Goal: Task Accomplishment & Management: Manage account settings

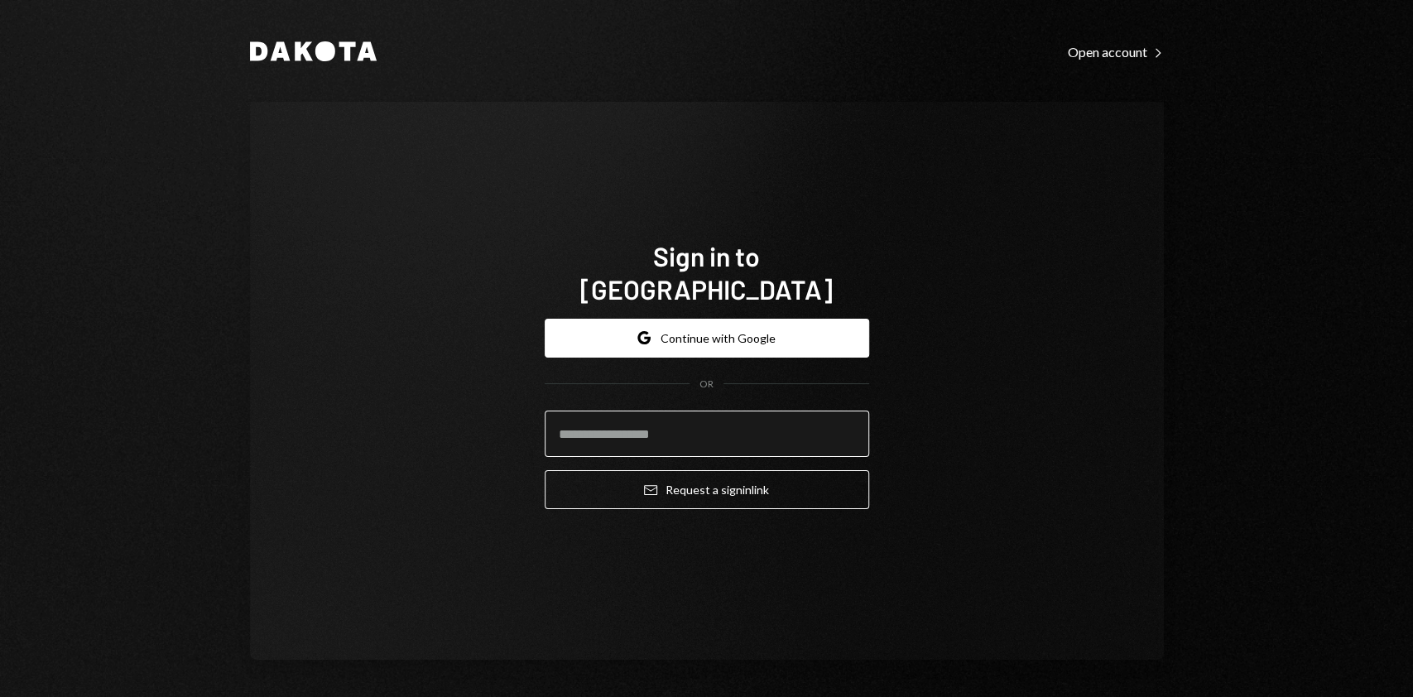
click at [679, 429] on input "email" at bounding box center [707, 434] width 325 height 46
type input "**********"
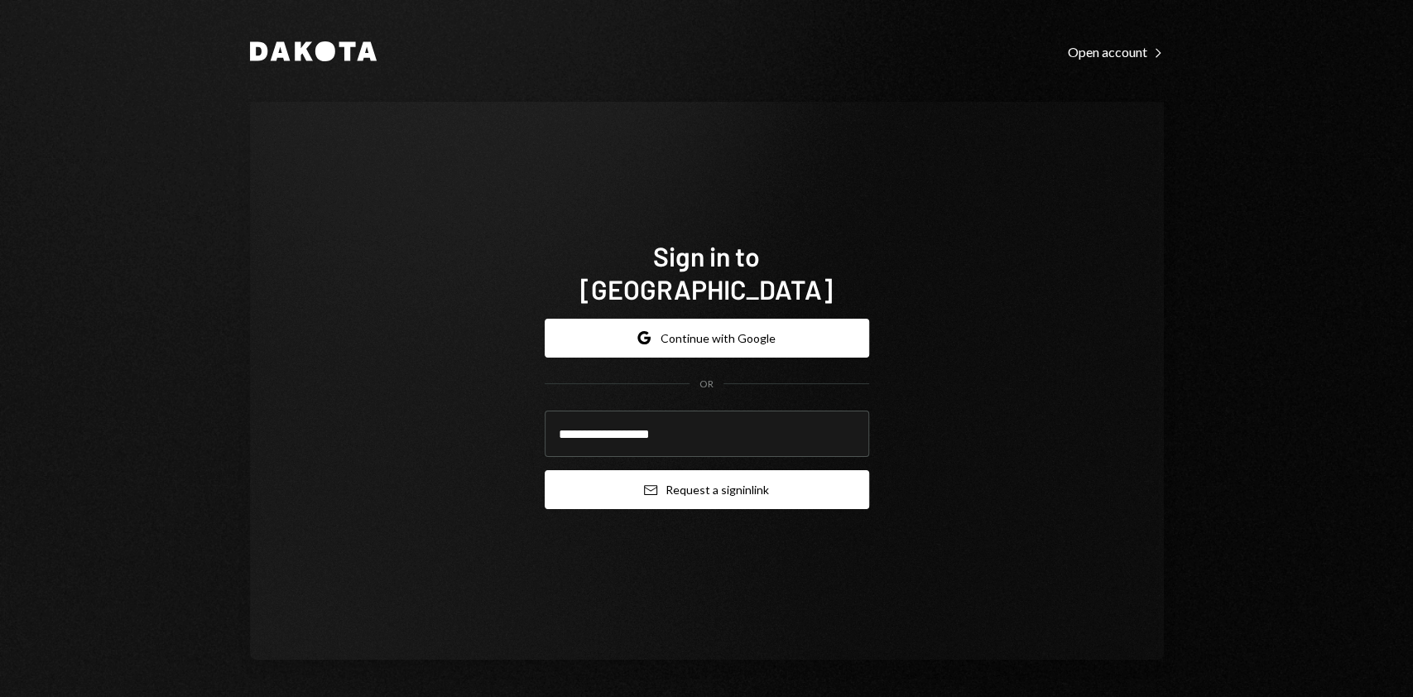
click at [730, 479] on button "Email Request a sign in link" at bounding box center [707, 489] width 325 height 39
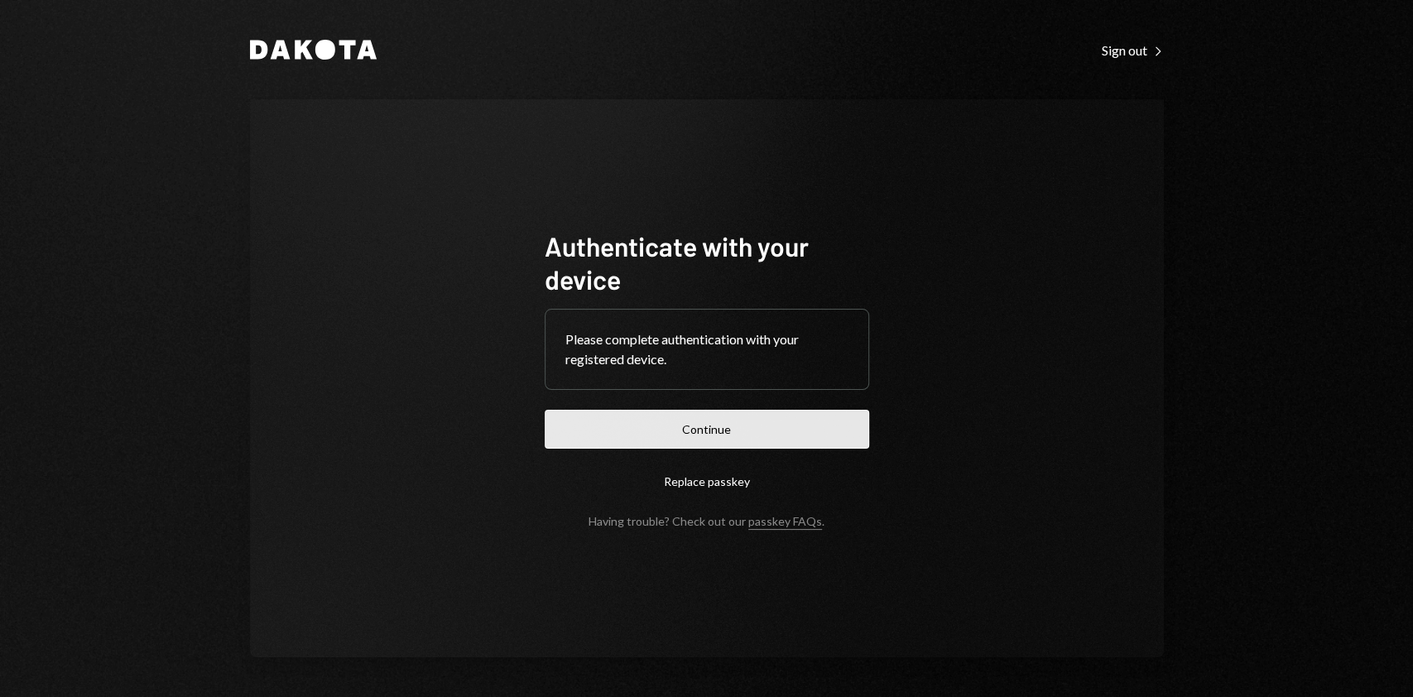
click at [649, 421] on button "Continue" at bounding box center [707, 429] width 325 height 39
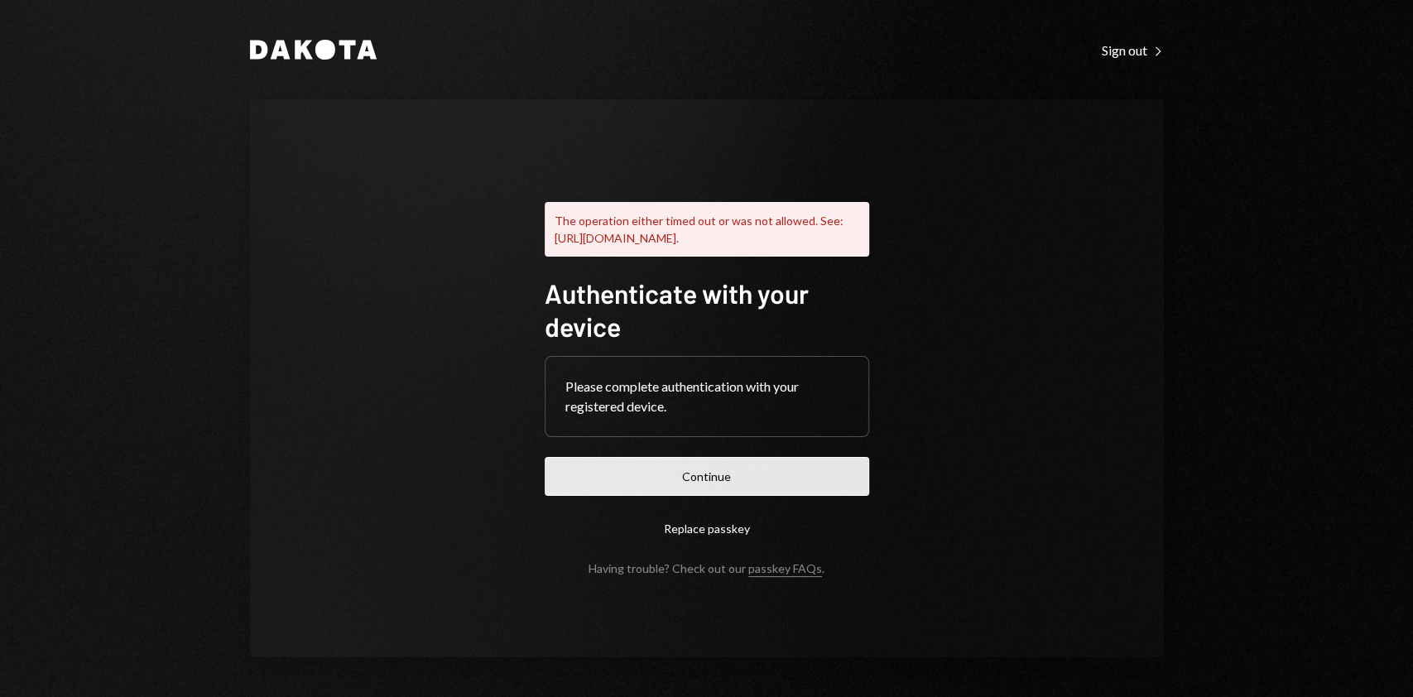
click at [705, 487] on button "Continue" at bounding box center [707, 476] width 325 height 39
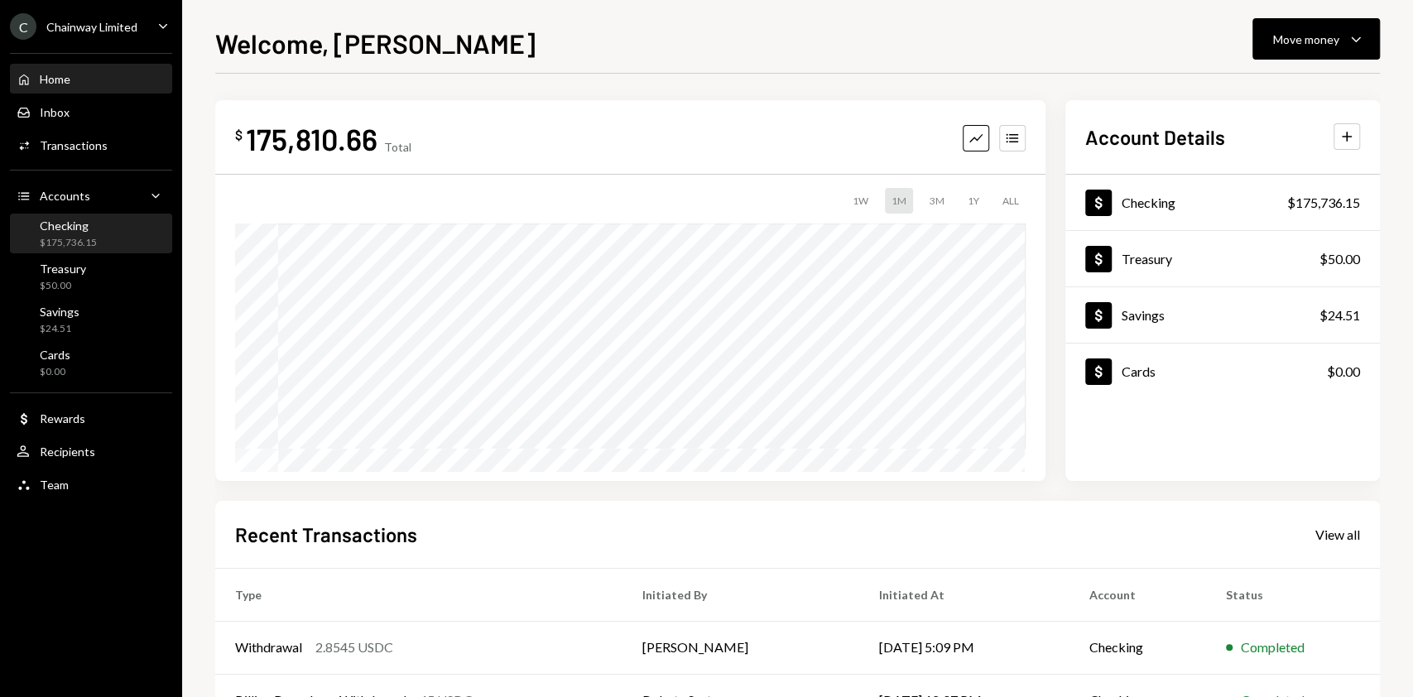
click at [86, 245] on div "$175,736.15" at bounding box center [68, 243] width 57 height 14
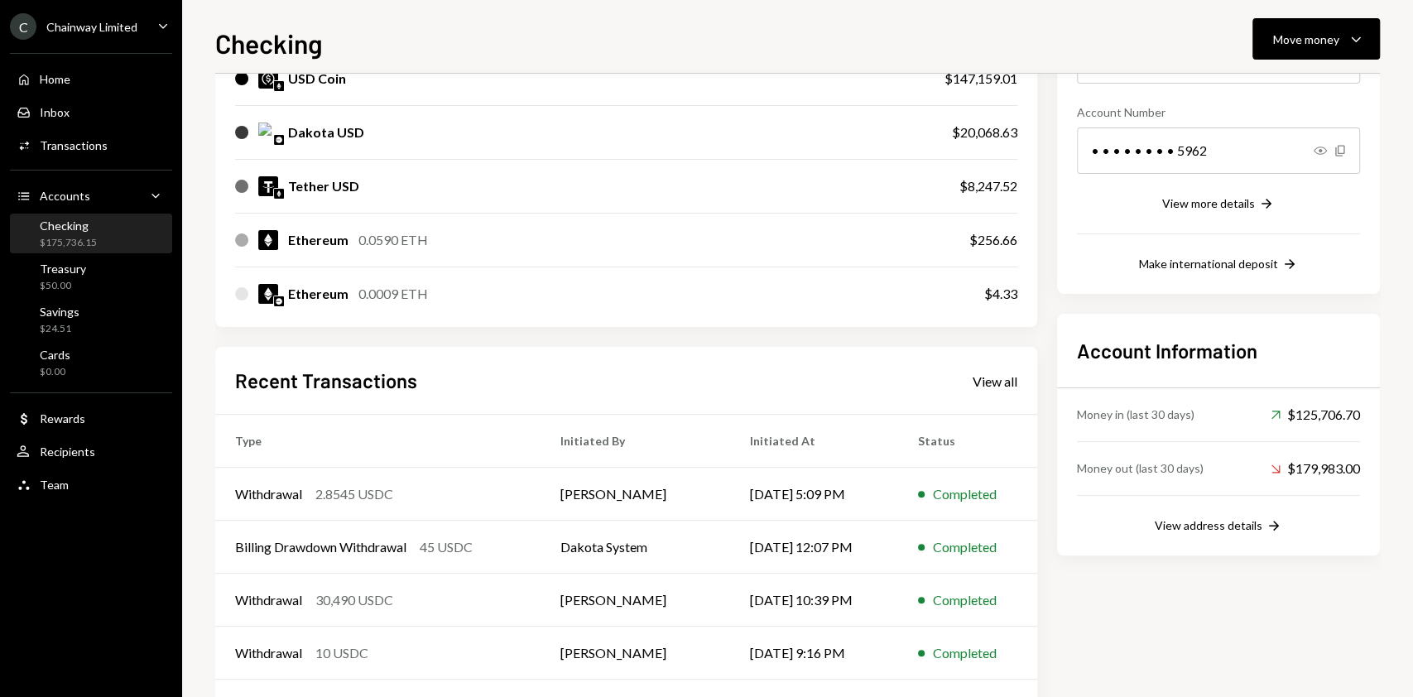
scroll to position [301, 0]
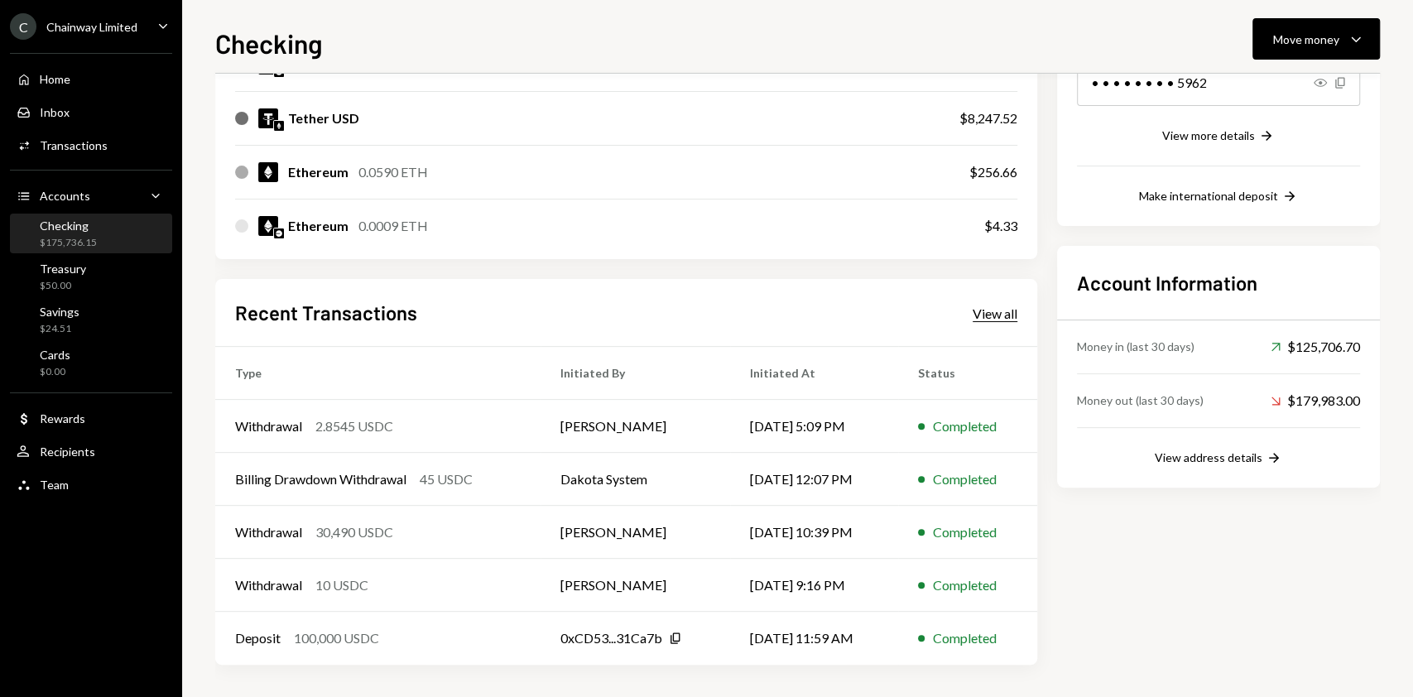
click at [973, 318] on div "View all" at bounding box center [995, 314] width 45 height 17
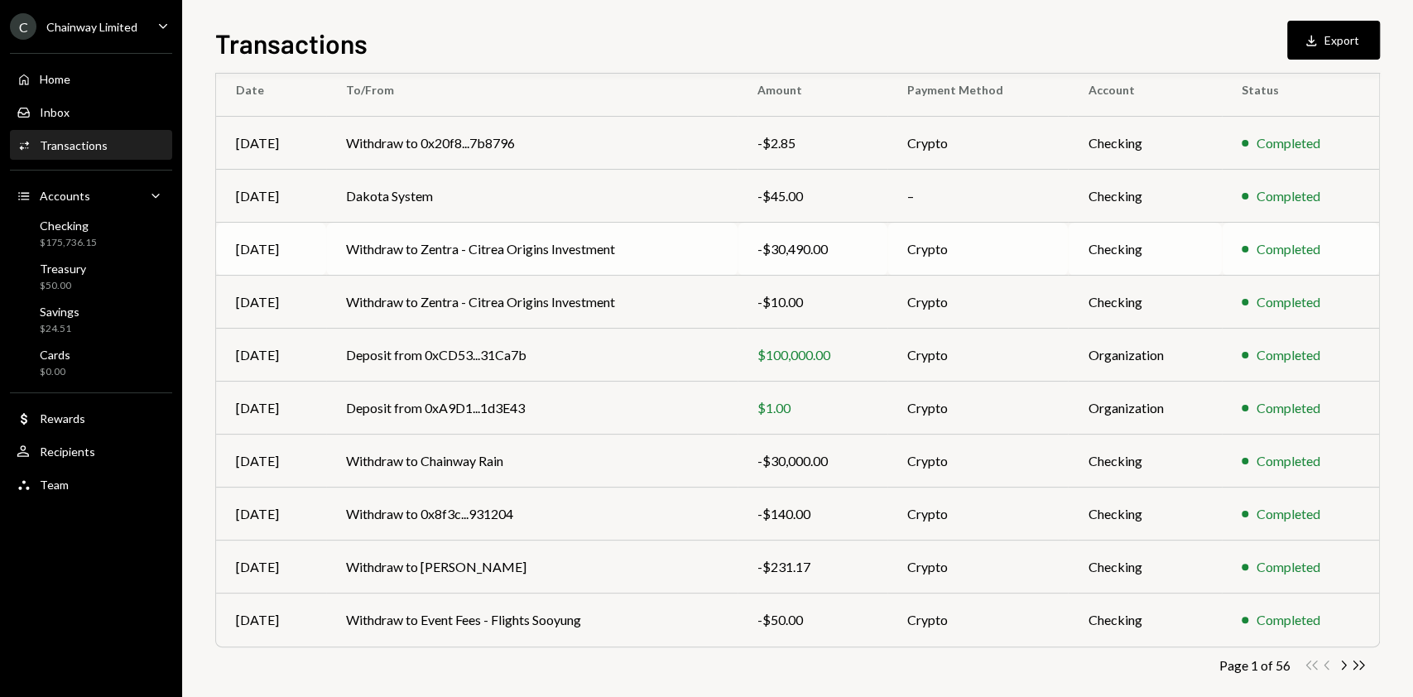
scroll to position [167, 0]
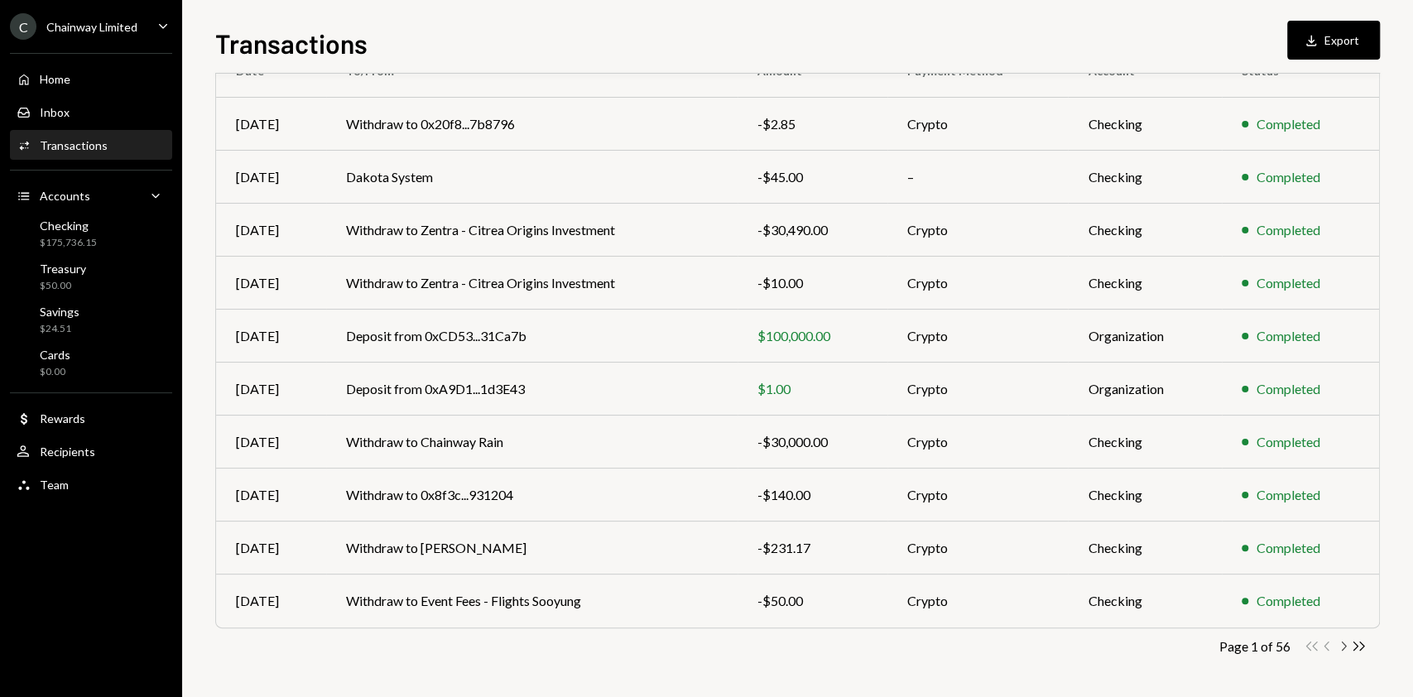
click at [1344, 645] on icon "Chevron Right" at bounding box center [1344, 646] width 16 height 16
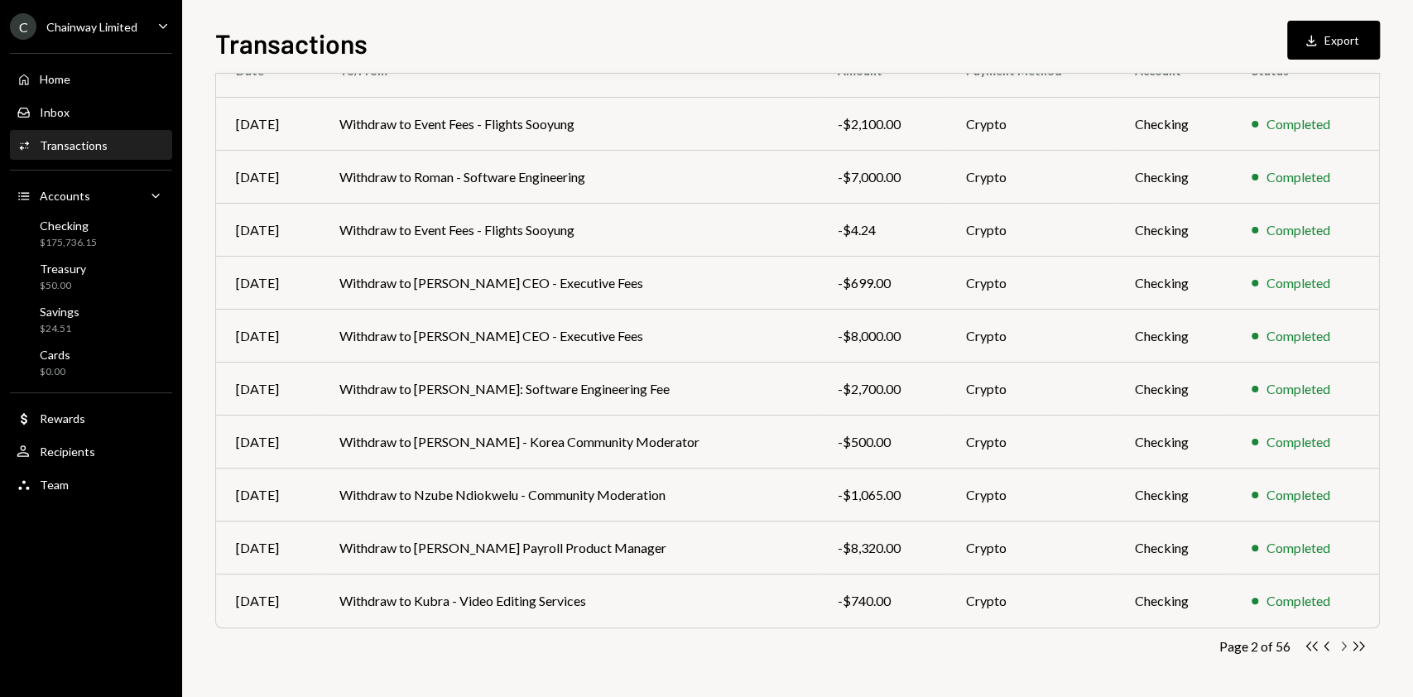
click at [1342, 652] on div "Double Arrow Left Chevron Left Chevron Right Double Arrow Right" at bounding box center [1335, 646] width 63 height 16
click at [1341, 647] on icon "Chevron Right" at bounding box center [1344, 646] width 16 height 16
